Goal: Navigation & Orientation: Find specific page/section

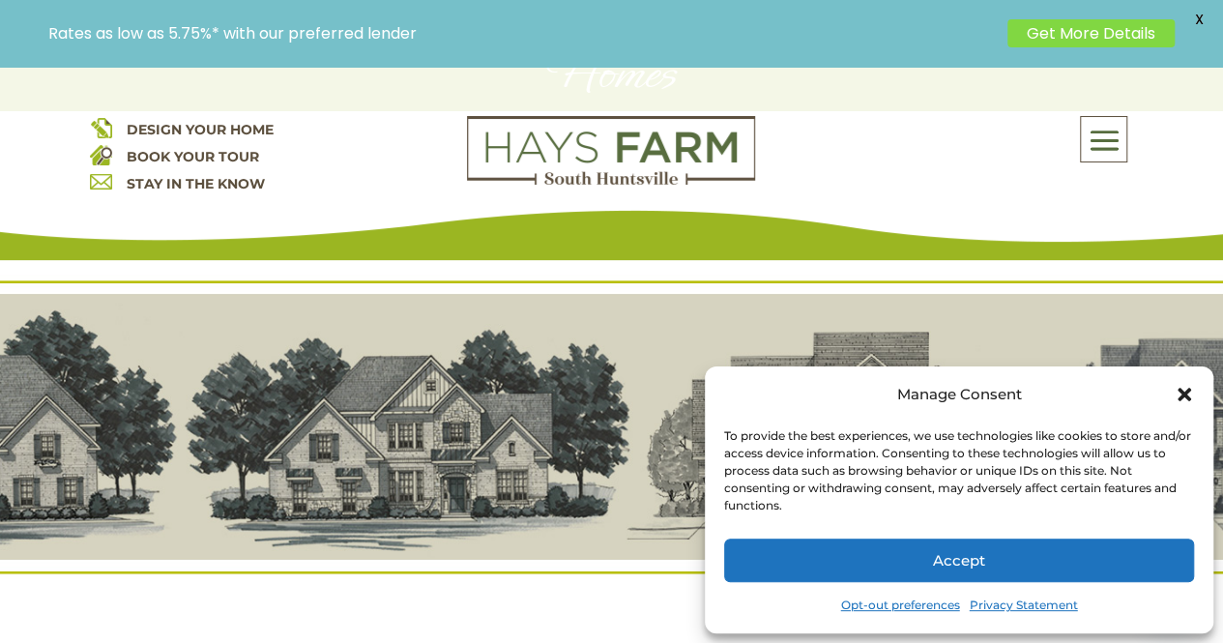
scroll to position [193, 0]
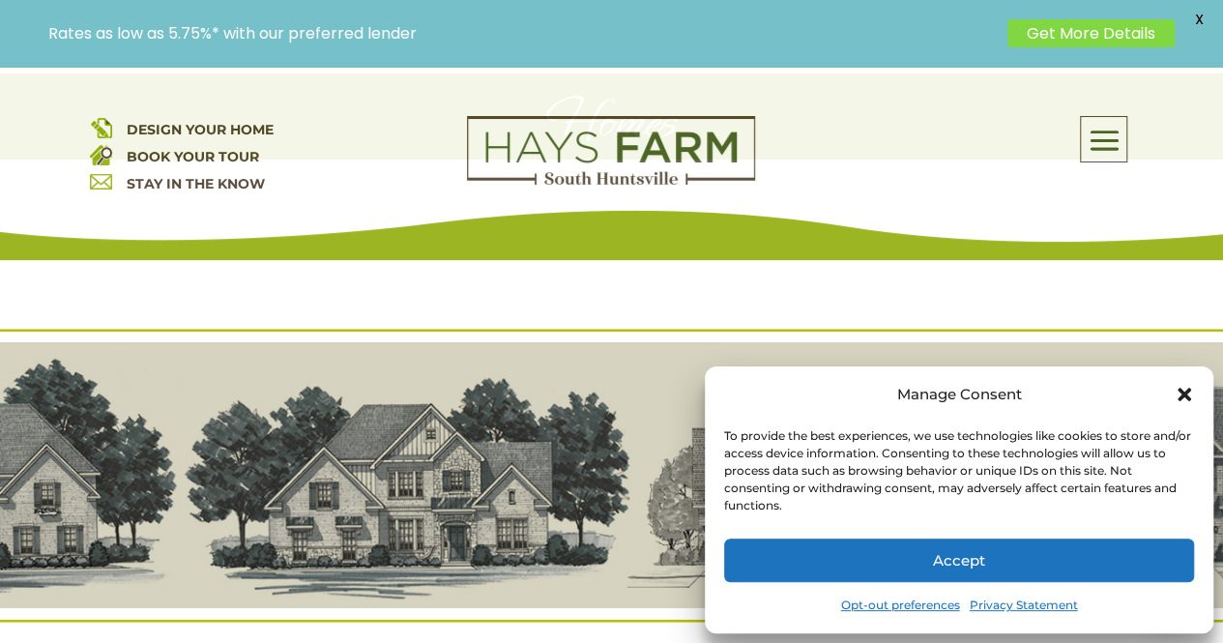
click at [1178, 393] on icon "Close dialog" at bounding box center [1183, 394] width 19 height 19
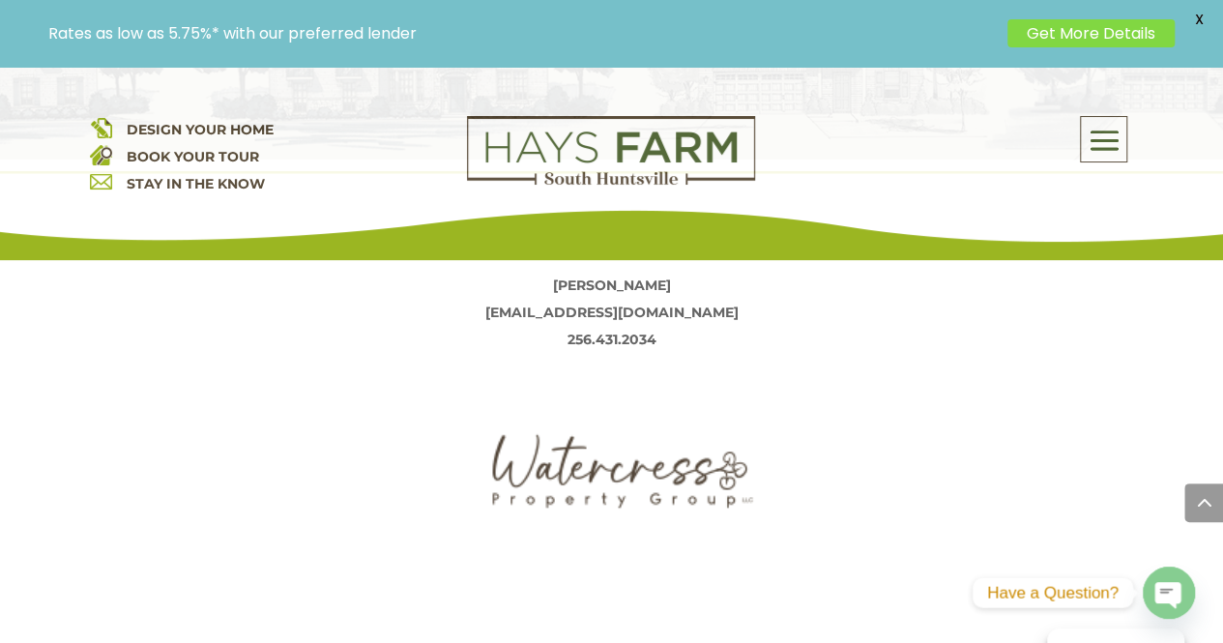
scroll to position [580, 0]
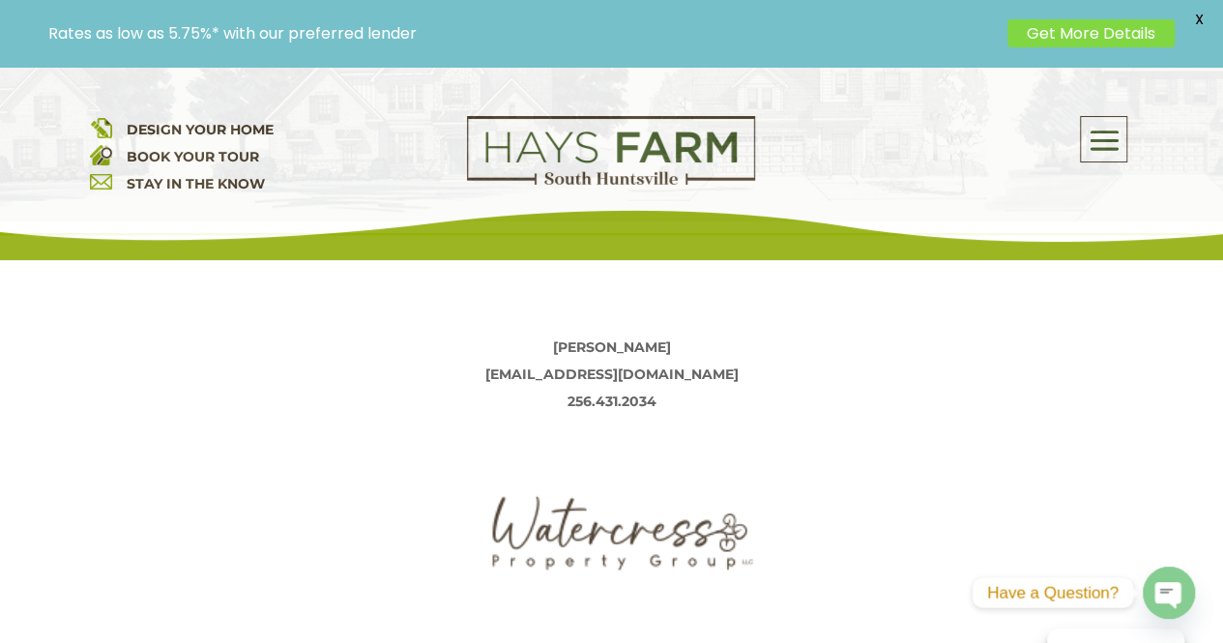
click at [1096, 144] on span at bounding box center [1102, 140] width 45 height 44
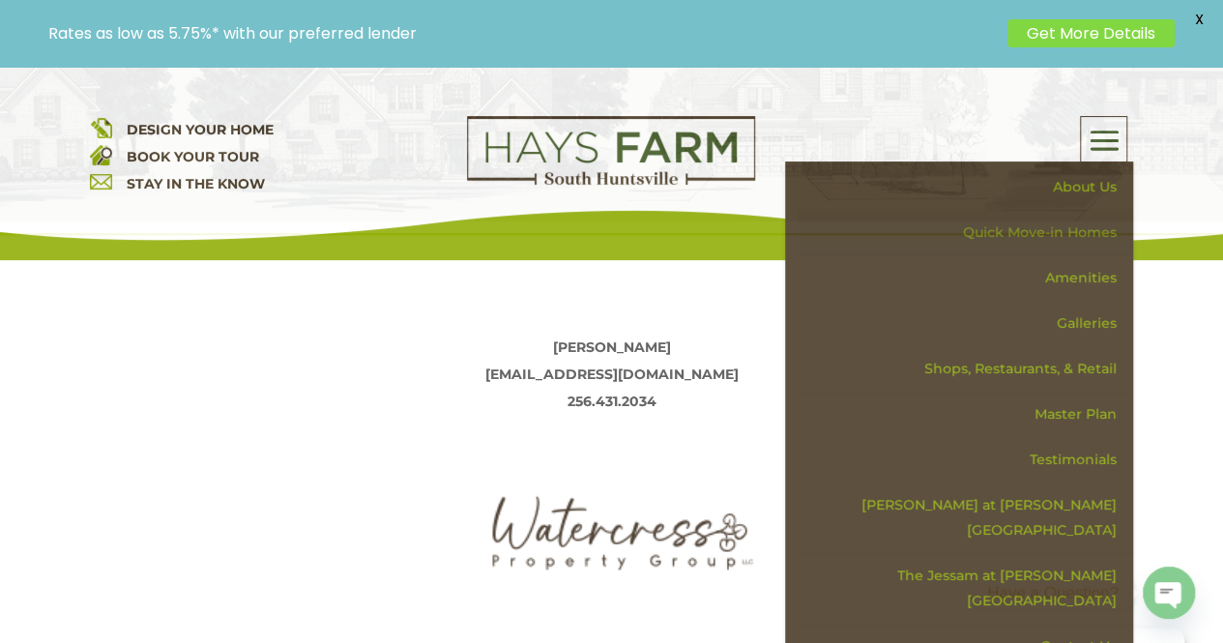
click at [1044, 223] on link "Quick Move-in Homes" at bounding box center [965, 232] width 334 height 45
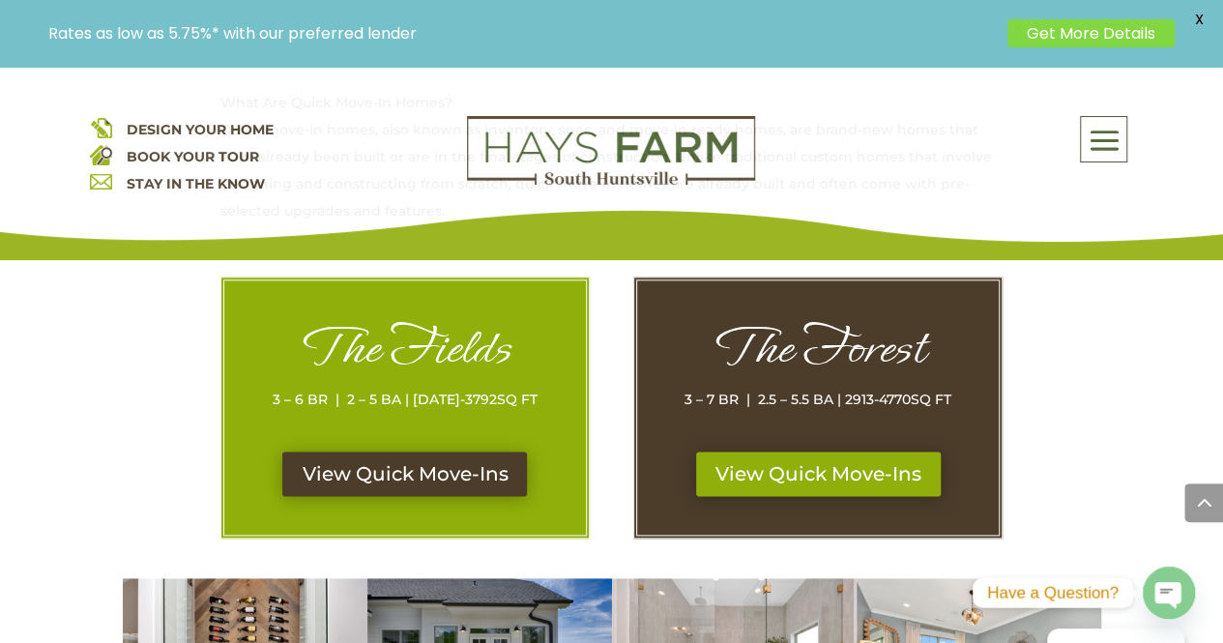
scroll to position [966, 0]
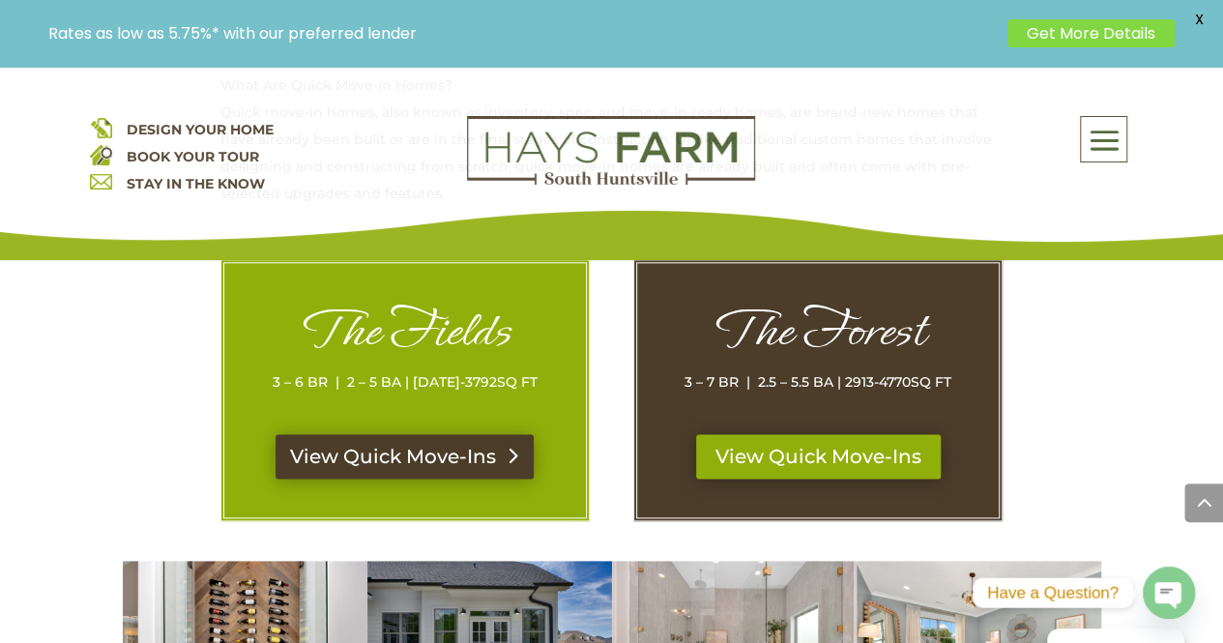
click at [390, 434] on link "View Quick Move-Ins" at bounding box center [404, 456] width 258 height 44
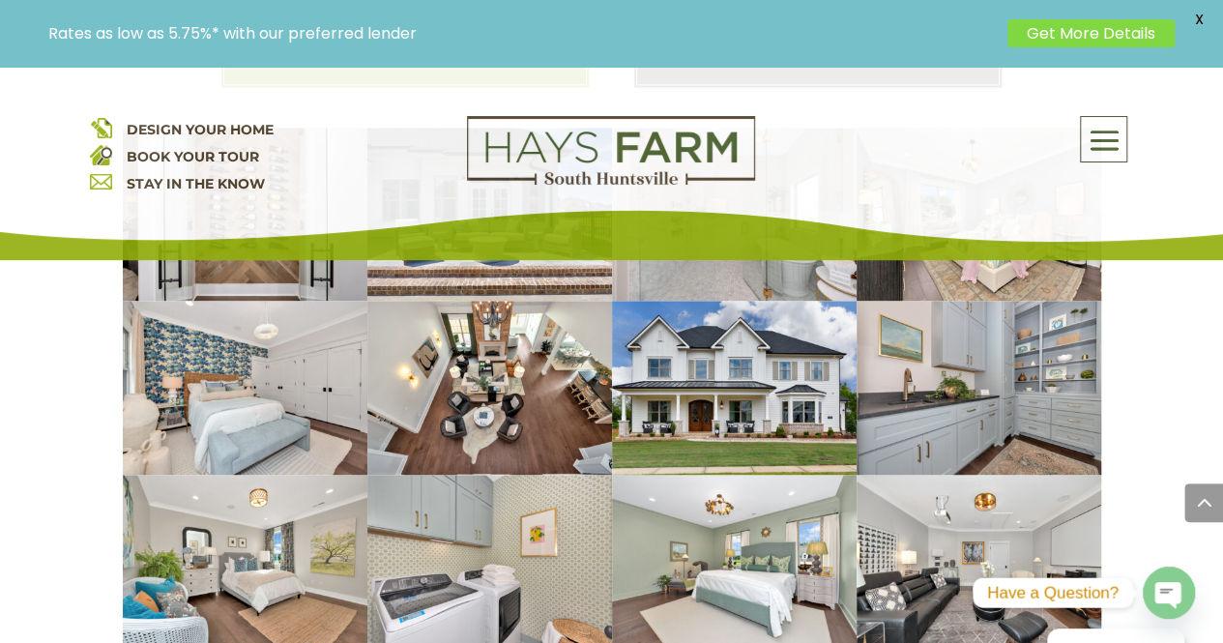
scroll to position [1159, 0]
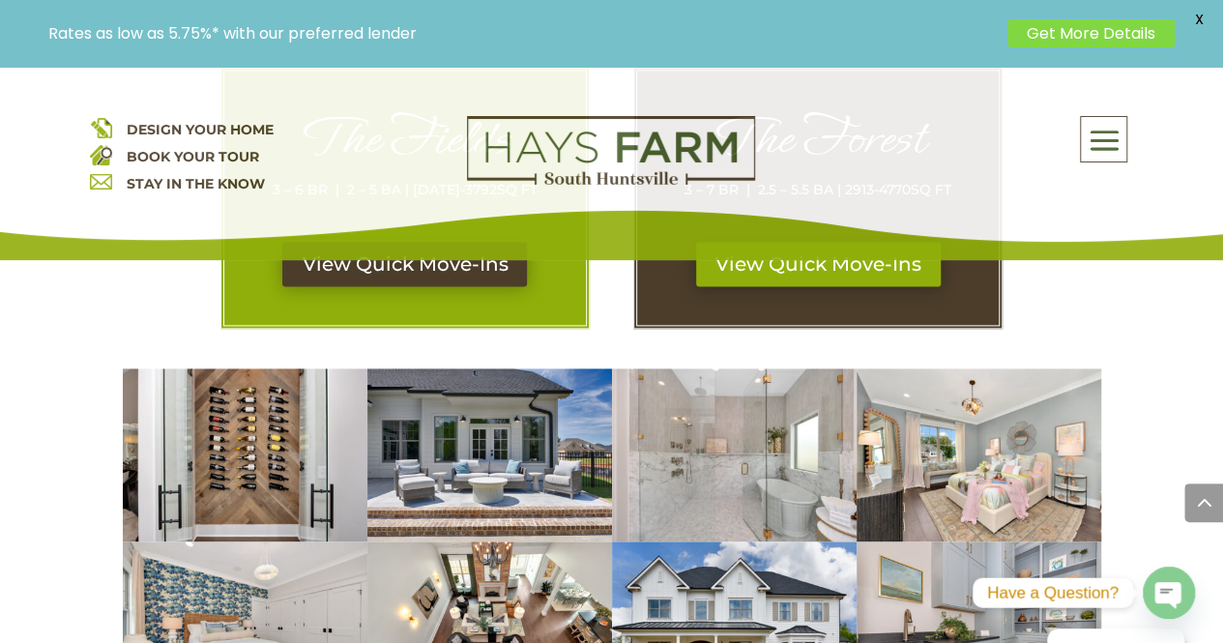
click at [187, 125] on span "DESIGN YOUR HOME" at bounding box center [200, 129] width 147 height 17
